Goal: Information Seeking & Learning: Understand process/instructions

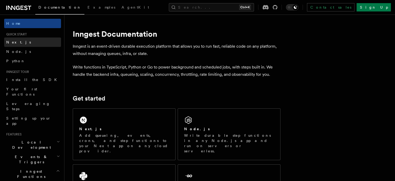
click at [9, 41] on span "Next.js" at bounding box center [18, 42] width 25 height 4
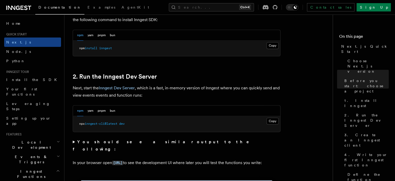
scroll to position [313, 0]
click at [271, 44] on button "Copy Copied" at bounding box center [273, 45] width 12 height 7
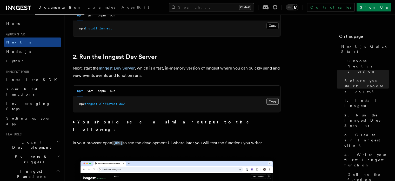
click at [272, 102] on button "Copy Copied" at bounding box center [273, 101] width 12 height 7
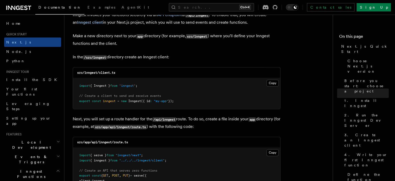
scroll to position [635, 0]
drag, startPoint x: 95, startPoint y: 57, endPoint x: 107, endPoint y: 57, distance: 12.0
click at [107, 57] on code "/src/inngest" at bounding box center [95, 57] width 24 height 4
click at [270, 82] on button "Copy Copied" at bounding box center [273, 82] width 12 height 7
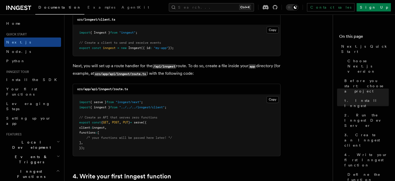
scroll to position [688, 0]
click at [271, 101] on button "Copy Copied" at bounding box center [273, 99] width 12 height 7
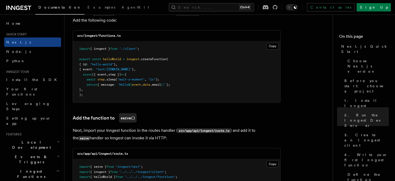
scroll to position [934, 0]
drag, startPoint x: 99, startPoint y: 34, endPoint x: 128, endPoint y: 37, distance: 29.0
click at [128, 37] on div "src/inngest/functions.ts" at bounding box center [176, 35] width 207 height 11
copy code "functions.ts"
